Goal: Find specific page/section: Find specific page/section

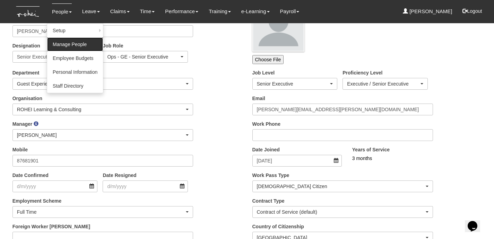
click at [75, 41] on link "Manage People" at bounding box center [75, 44] width 56 height 14
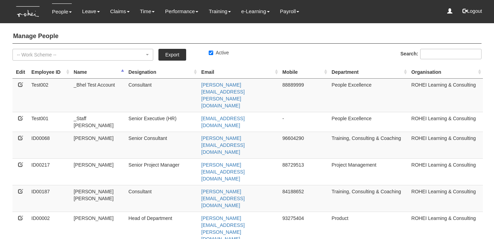
select select "50"
click at [341, 74] on th "Department" at bounding box center [369, 72] width 80 height 13
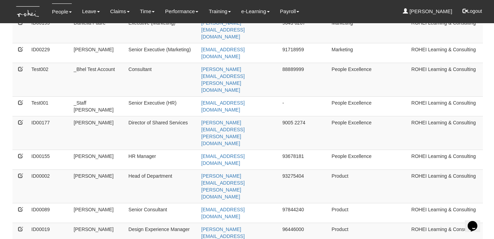
drag, startPoint x: 66, startPoint y: 96, endPoint x: 118, endPoint y: 96, distance: 51.7
copy tr "Aree Fooyontphanich"
